Goal: Information Seeking & Learning: Learn about a topic

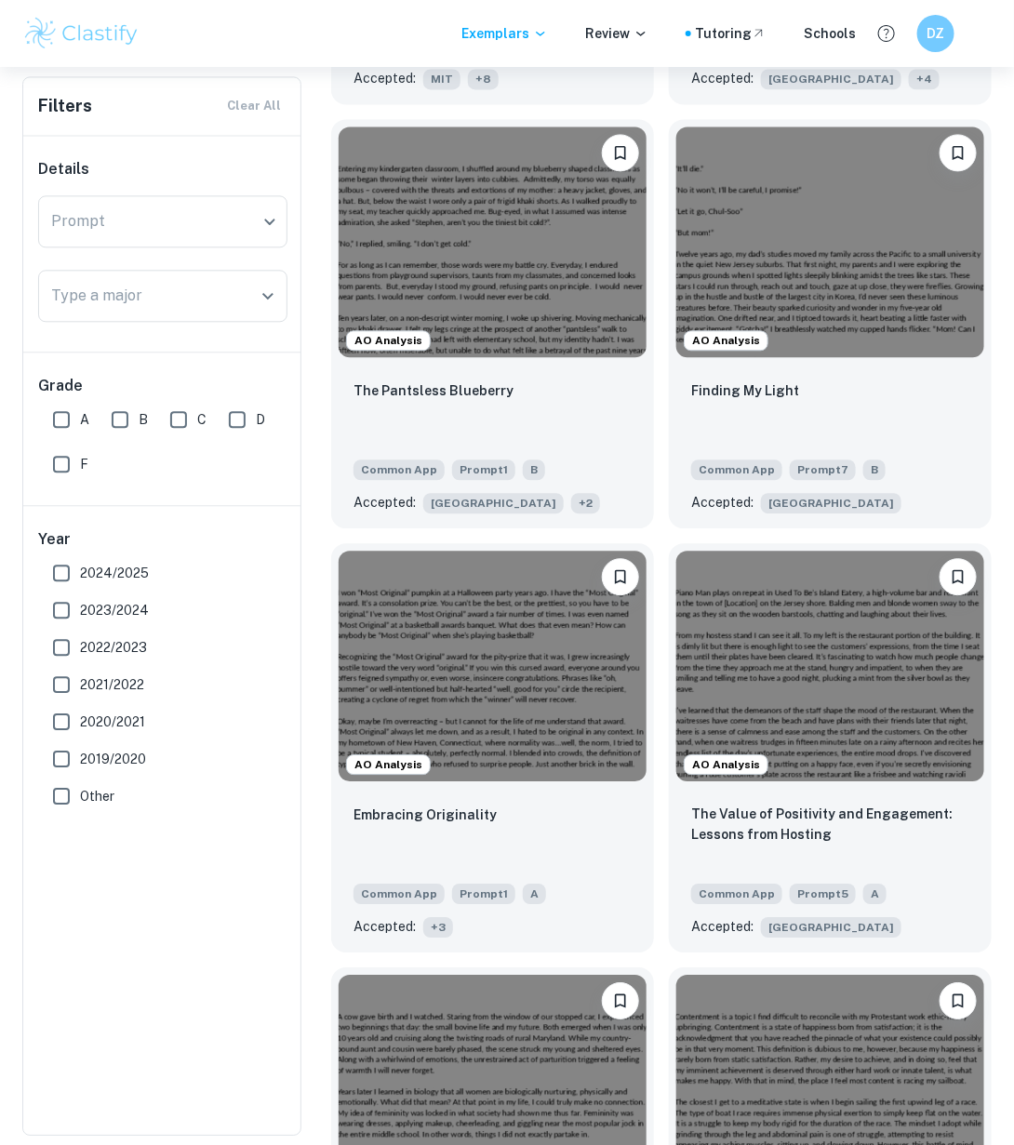
scroll to position [3115, 0]
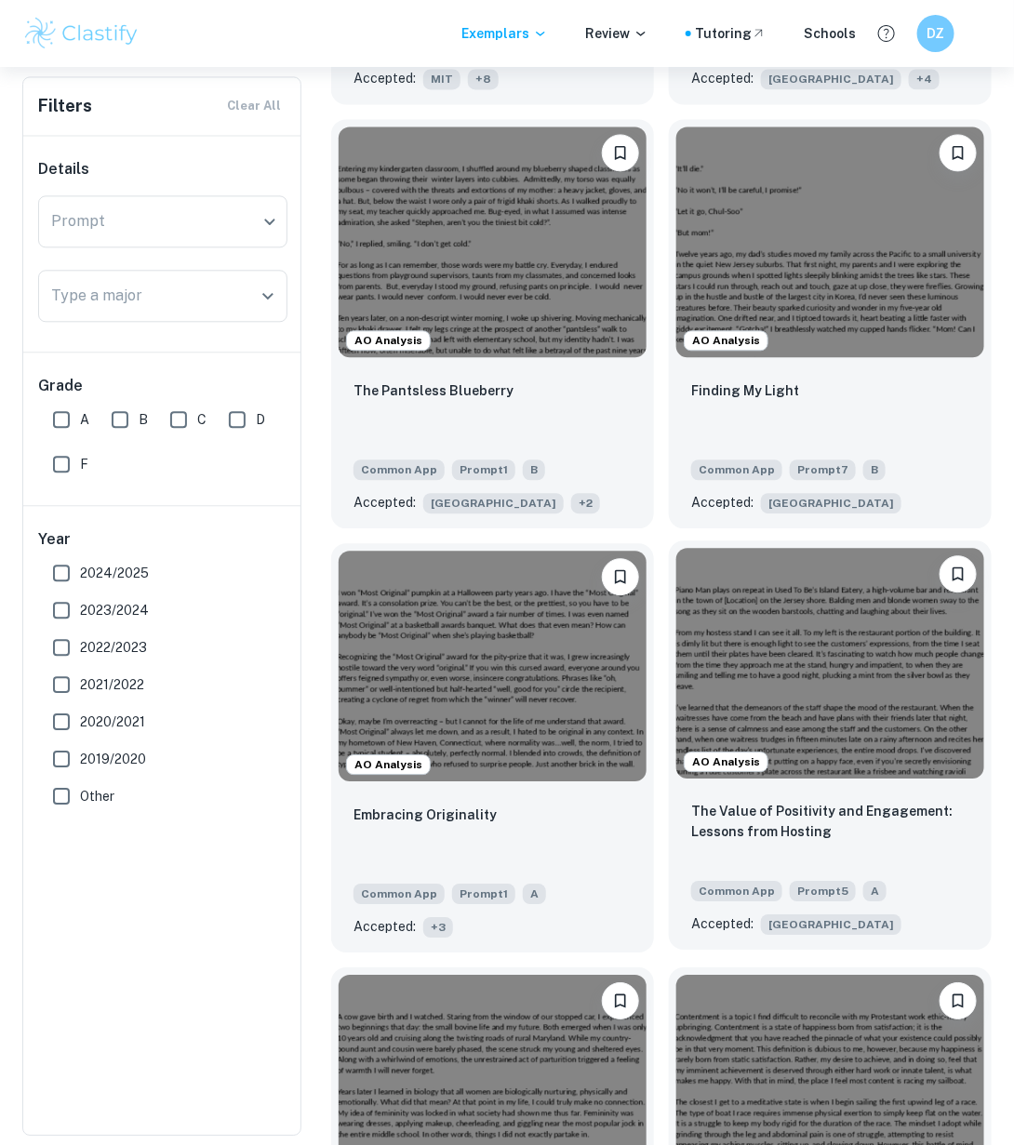
click at [778, 733] on div "AO Analysis" at bounding box center [830, 663] width 323 height 246
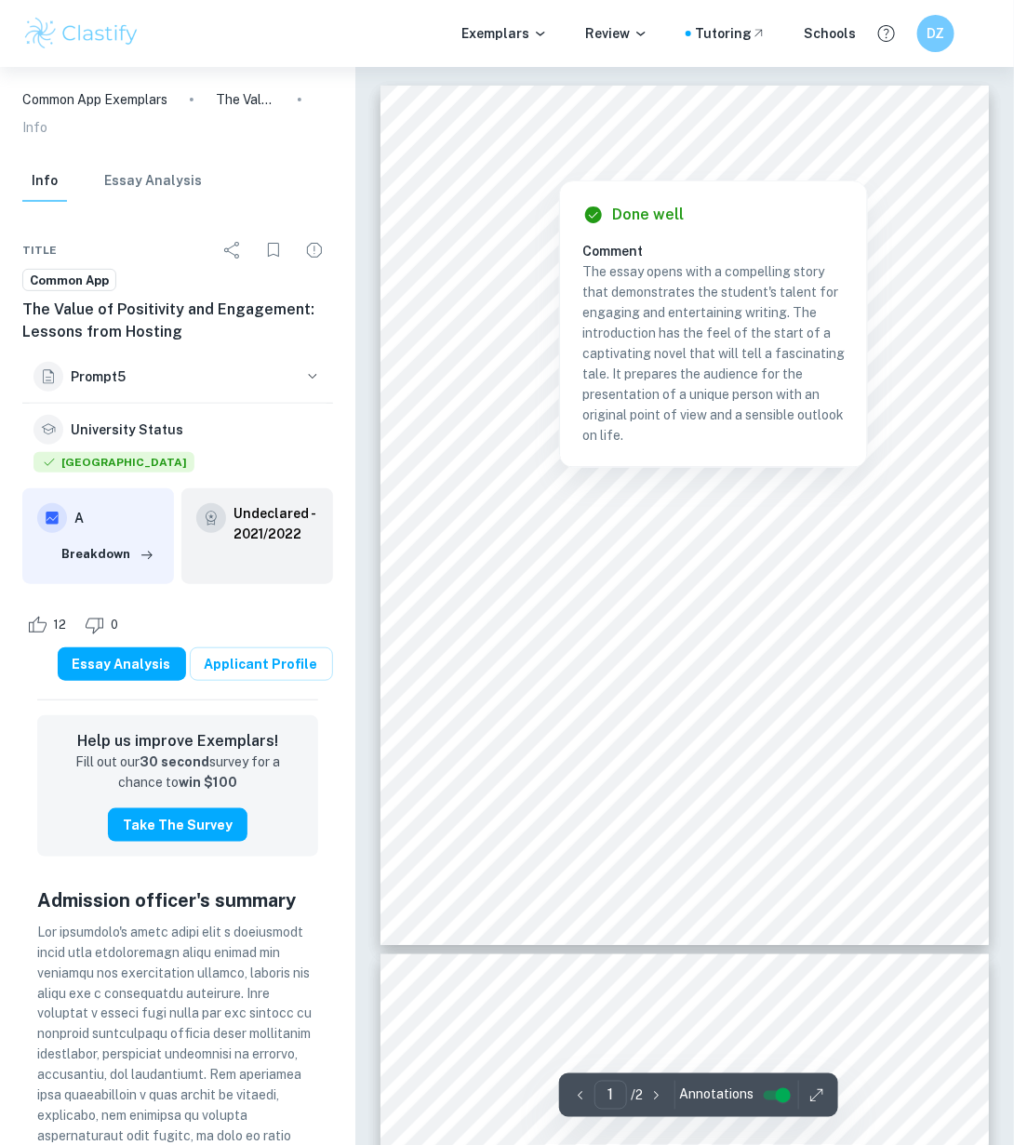
type input "2"
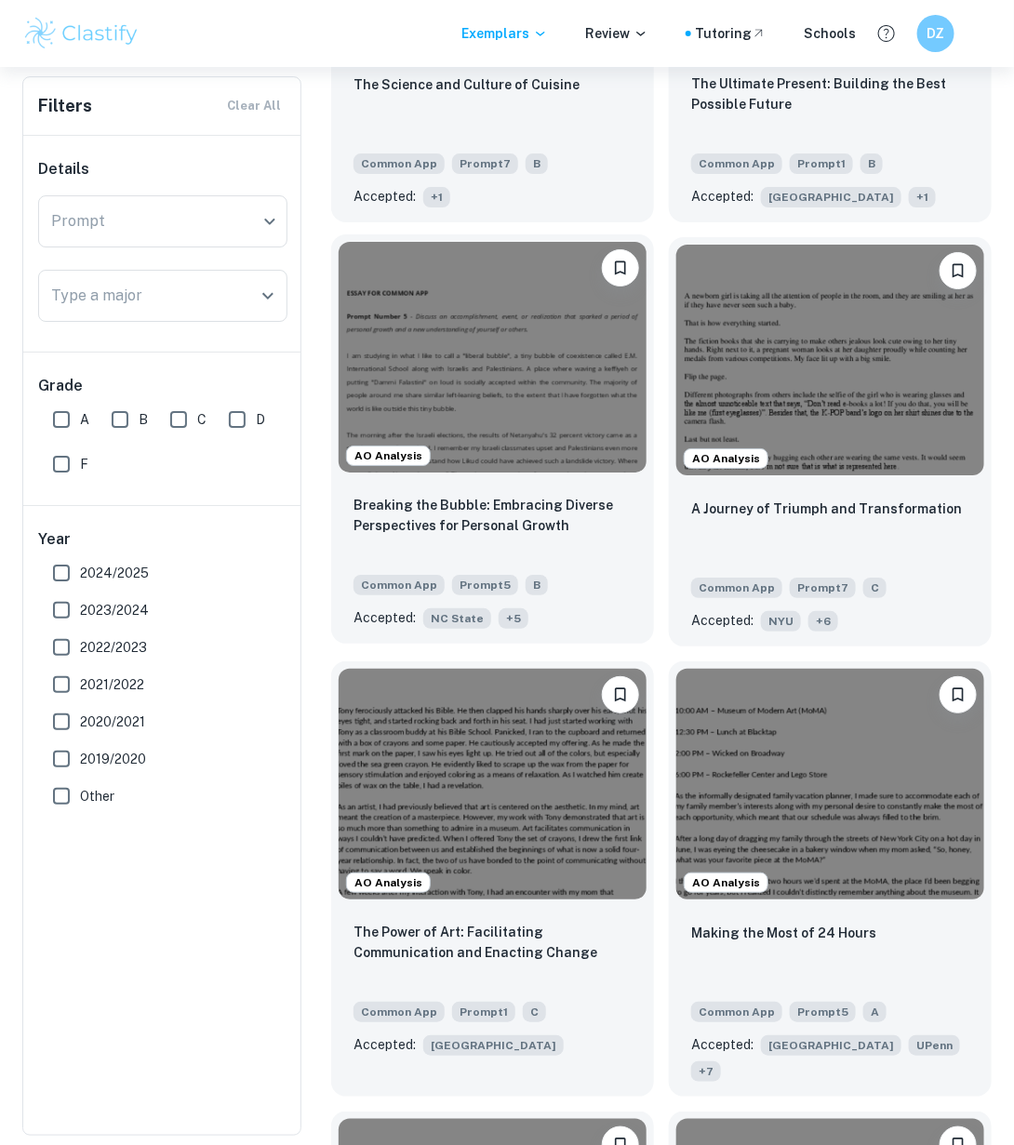
scroll to position [1733, 0]
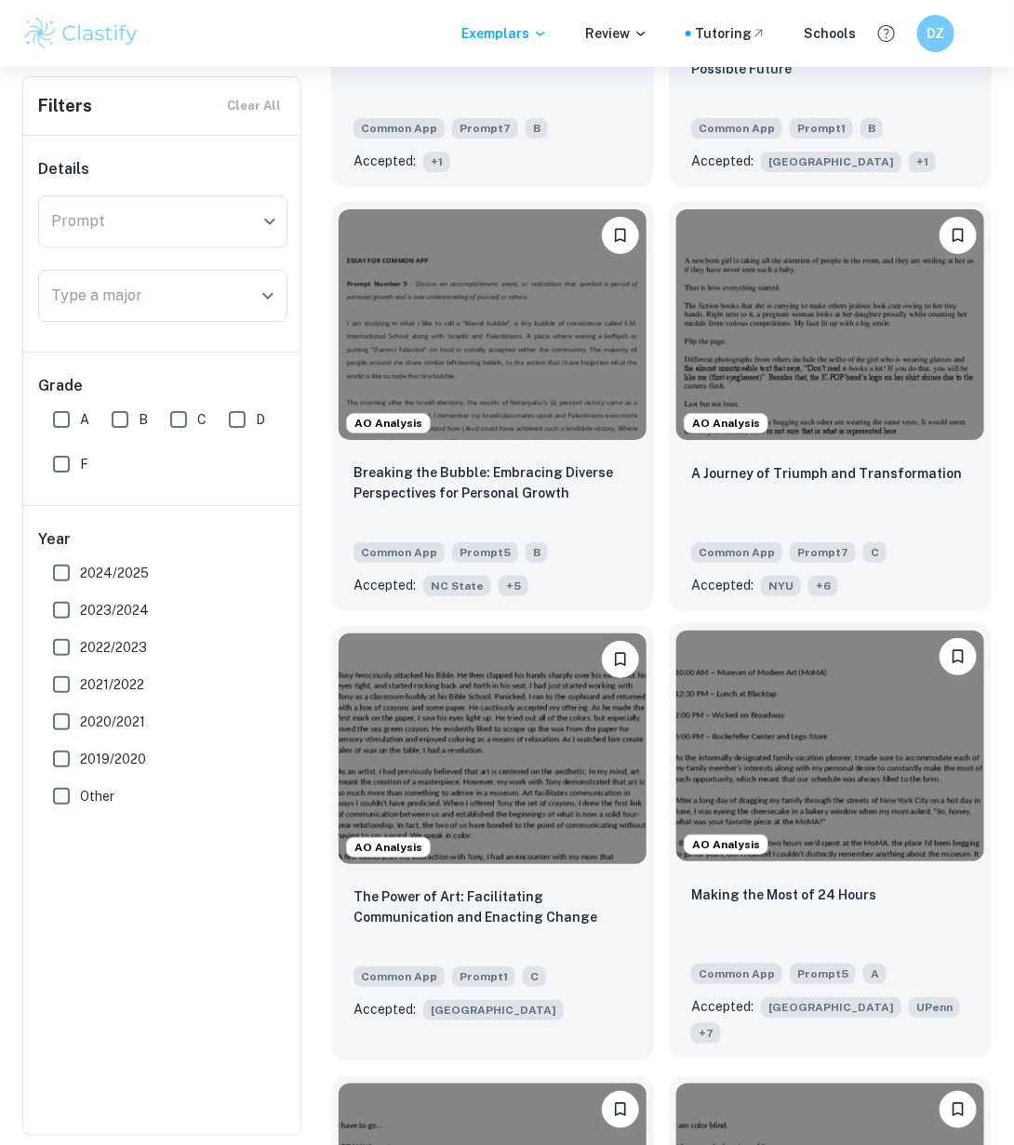
click at [843, 810] on img at bounding box center [830, 746] width 308 height 231
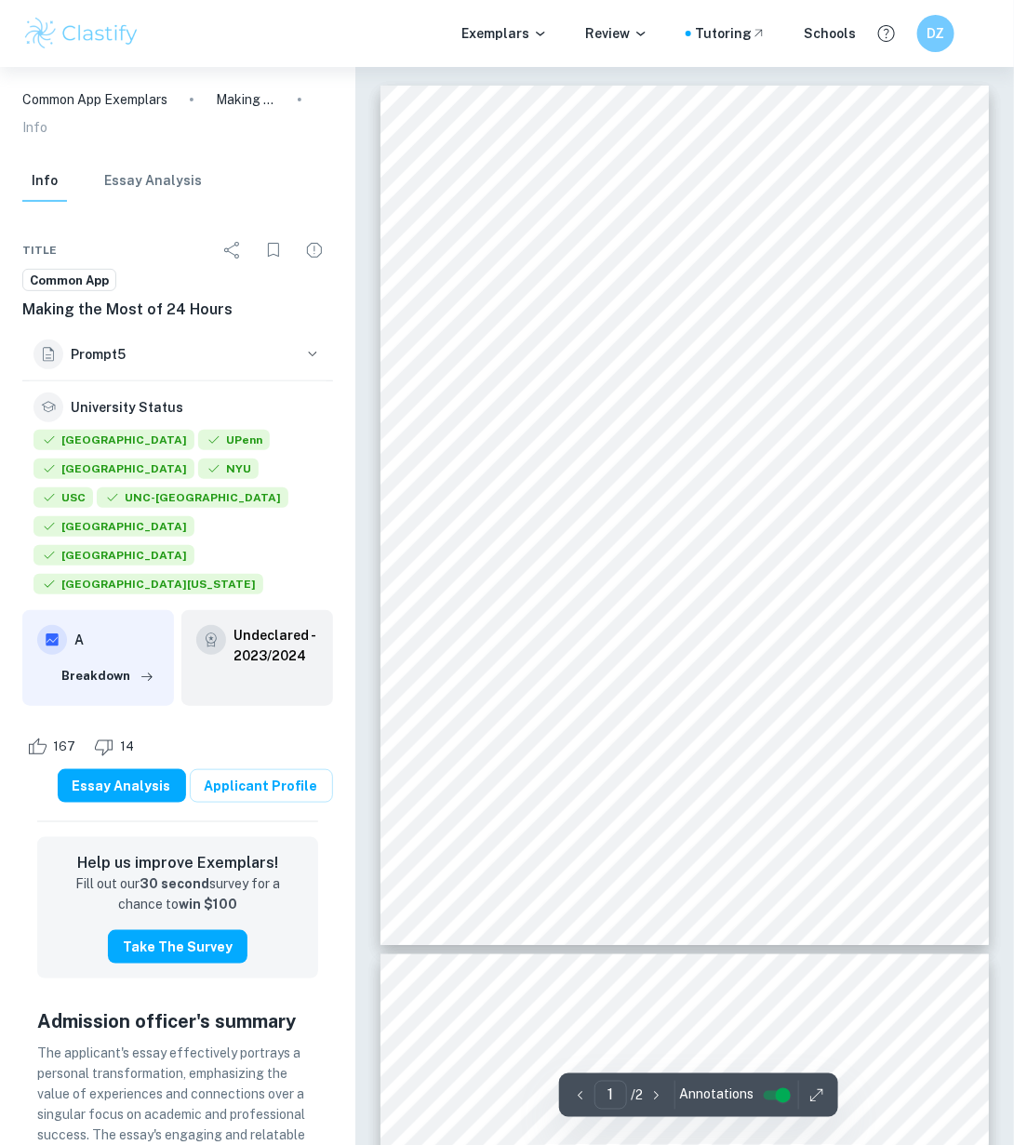
type input "2"
